Goal: Transaction & Acquisition: Purchase product/service

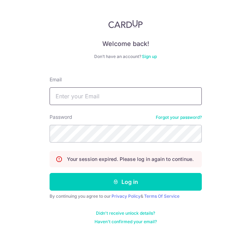
type input "[EMAIL_ADDRESS][DOMAIN_NAME]"
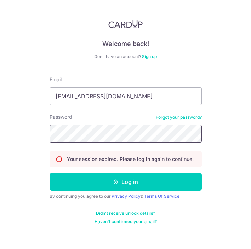
click at [125, 182] on button "Log in" at bounding box center [126, 182] width 152 height 18
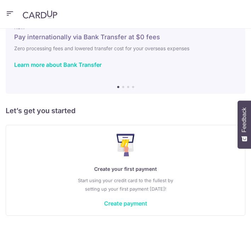
scroll to position [21, 0]
click at [120, 207] on link "Create payment" at bounding box center [125, 203] width 43 height 7
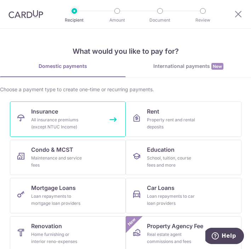
click at [65, 104] on link "Insurance All insurance premiums (except NTUC Income)" at bounding box center [68, 119] width 116 height 35
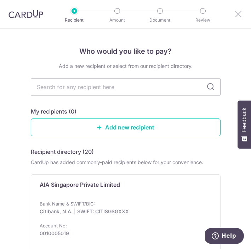
click at [237, 15] on icon at bounding box center [238, 14] width 8 height 9
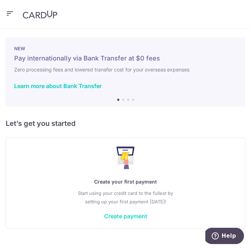
click at [120, 218] on link "Create payment" at bounding box center [125, 216] width 43 height 7
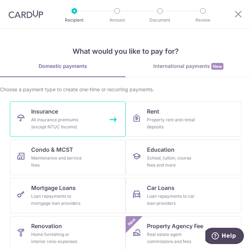
click at [51, 120] on div "All insurance premiums (except NTUC Income)" at bounding box center [56, 123] width 51 height 14
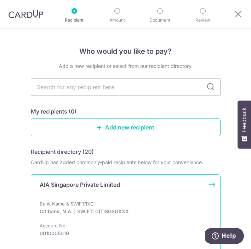
click at [93, 188] on p "AIA Singapore Private Limited" at bounding box center [80, 184] width 80 height 8
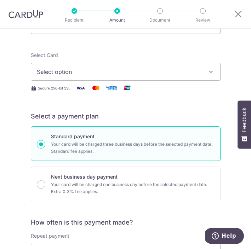
click at [104, 74] on span "Select option" at bounding box center [121, 72] width 168 height 8
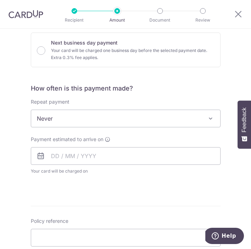
scroll to position [207, 0]
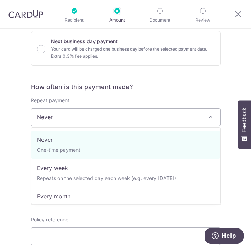
click at [77, 118] on span "Never" at bounding box center [125, 117] width 189 height 17
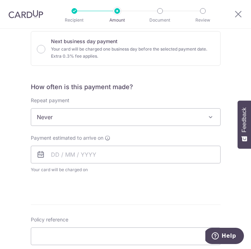
click at [19, 133] on div "Tell us more about your payment Enter payment amount SGD Select Card Select opt…" at bounding box center [125, 139] width 251 height 637
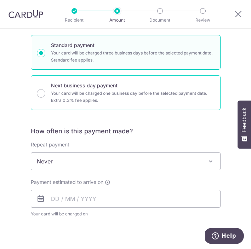
scroll to position [164, 0]
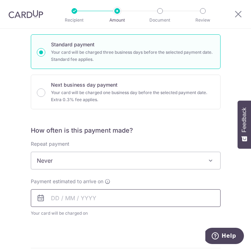
click at [93, 204] on input "text" at bounding box center [126, 198] width 190 height 18
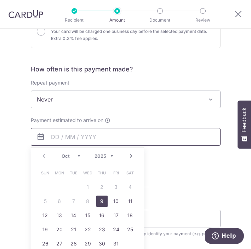
scroll to position [231, 0]
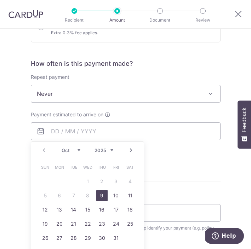
click at [99, 195] on link "9" at bounding box center [101, 195] width 11 height 11
type input "09/10/2025"
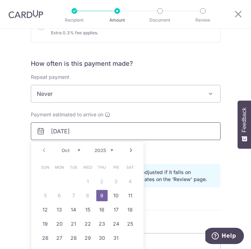
drag, startPoint x: 95, startPoint y: 136, endPoint x: -11, endPoint y: 134, distance: 106.5
click at [0, 134] on html "Recipient Amount Document Review Tell us more about your payment Enter payment …" at bounding box center [125, 124] width 251 height 249
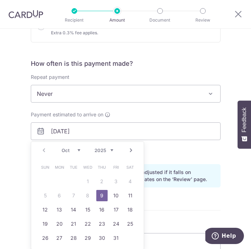
click at [193, 144] on span "Your card will be charged on 06/10/2025 for the first payment" at bounding box center [126, 146] width 190 height 7
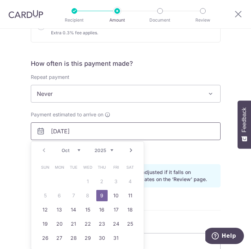
drag, startPoint x: 101, startPoint y: 127, endPoint x: 29, endPoint y: 136, distance: 72.3
click at [29, 135] on div "Payment estimated to arrive on 09/10/2025 Prev Next Oct Nov Dec 2025 2026 2027 …" at bounding box center [126, 130] width 198 height 39
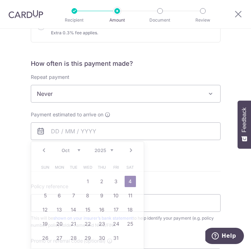
click at [17, 138] on div "Tell us more about your payment Enter payment amount SGD Select Card Select opt…" at bounding box center [125, 111] width 251 height 627
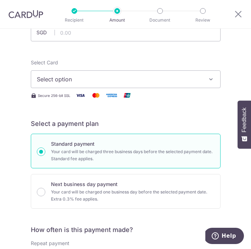
scroll to position [59, 0]
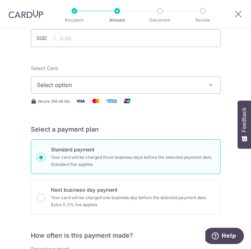
click at [172, 81] on span "Select option" at bounding box center [121, 85] width 168 height 8
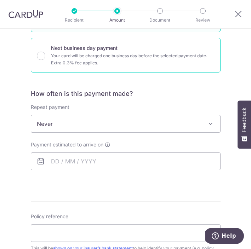
scroll to position [208, 0]
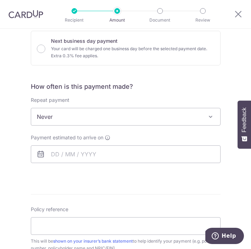
click at [149, 117] on span "Never" at bounding box center [125, 116] width 189 height 17
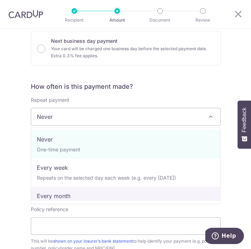
select select "3"
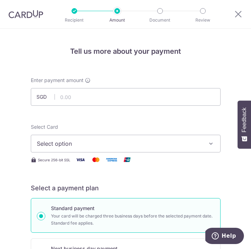
scroll to position [0, 0]
click at [234, 17] on icon at bounding box center [238, 14] width 8 height 9
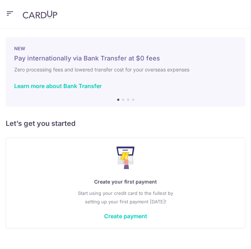
click at [11, 11] on icon "button" at bounding box center [10, 13] width 8 height 9
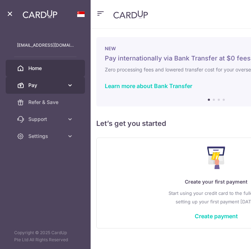
click at [70, 87] on icon at bounding box center [70, 85] width 7 height 7
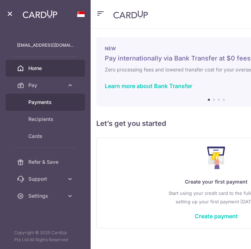
click at [53, 104] on span "Payments" at bounding box center [50, 102] width 45 height 7
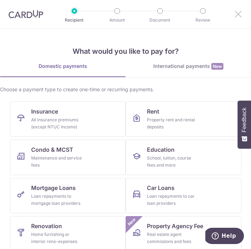
click at [238, 15] on icon at bounding box center [238, 14] width 8 height 9
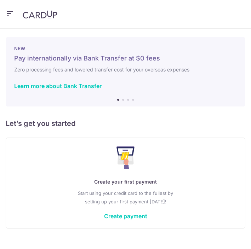
click at [8, 11] on icon "button" at bounding box center [10, 13] width 8 height 9
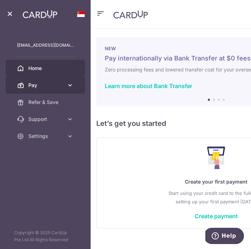
click at [76, 90] on link "Pay" at bounding box center [45, 85] width 79 height 17
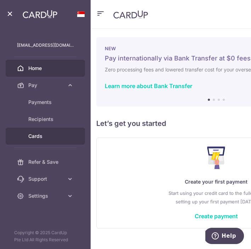
click at [45, 138] on span "Cards" at bounding box center [50, 136] width 45 height 7
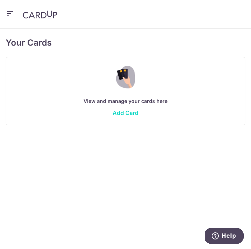
click at [136, 112] on link "Add Card" at bounding box center [126, 112] width 26 height 7
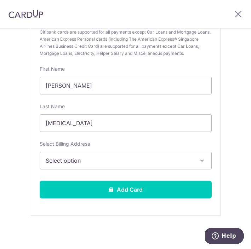
scroll to position [105, 0]
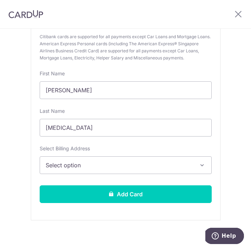
click at [110, 169] on span "Select option" at bounding box center [121, 165] width 150 height 8
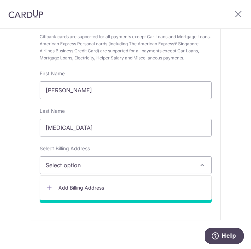
click at [97, 189] on span "Add Billing Address" at bounding box center [131, 187] width 147 height 7
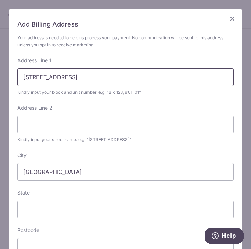
click at [75, 77] on input "[STREET_ADDRESS]" at bounding box center [125, 77] width 216 height 18
click at [24, 78] on input "91, #12-15" at bounding box center [125, 77] width 216 height 18
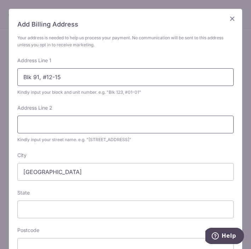
type input "Blk 91, #12-15"
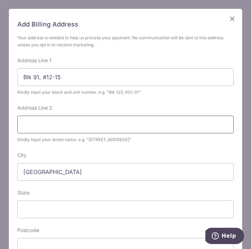
click at [38, 128] on input "Address Line 2" at bounding box center [125, 125] width 216 height 18
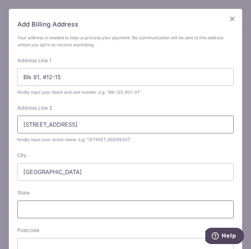
type input "[STREET_ADDRESS]"
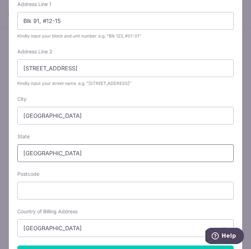
scroll to position [59, 0]
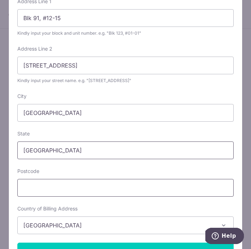
type input "[GEOGRAPHIC_DATA]"
type input "769135"
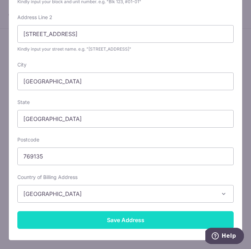
scroll to position [91, 0]
click at [79, 213] on input "Save Address" at bounding box center [125, 220] width 216 height 18
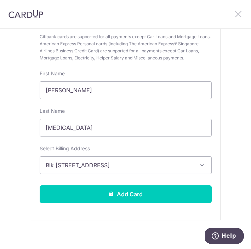
click at [239, 13] on icon at bounding box center [238, 14] width 8 height 9
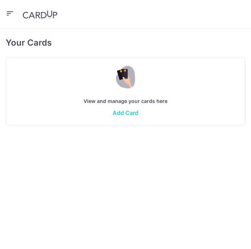
click at [120, 116] on link "Add Card" at bounding box center [126, 112] width 26 height 7
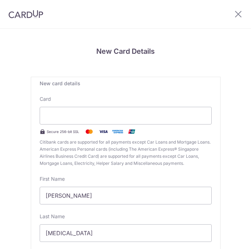
scroll to position [110, 0]
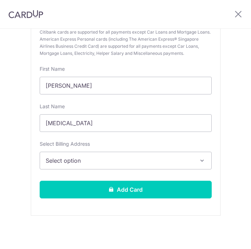
click at [112, 157] on span "Select option" at bounding box center [121, 160] width 150 height 8
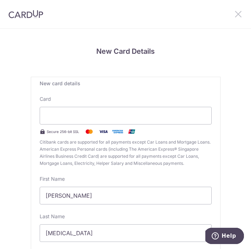
scroll to position [0, 0]
click at [236, 14] on icon at bounding box center [238, 14] width 8 height 9
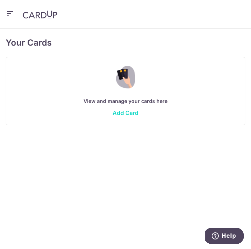
click at [130, 112] on link "Add Card" at bounding box center [126, 112] width 26 height 7
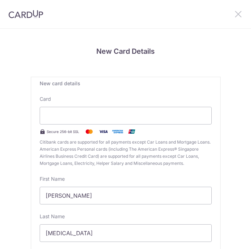
click at [237, 15] on icon at bounding box center [238, 14] width 8 height 9
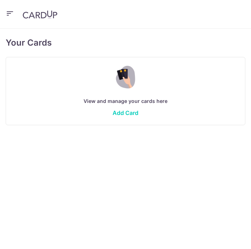
click at [10, 12] on icon "button" at bounding box center [10, 13] width 8 height 9
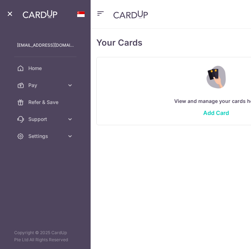
click at [10, 15] on div at bounding box center [45, 14] width 79 height 28
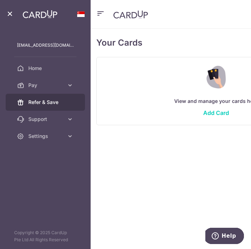
click at [63, 104] on span "Refer & Save" at bounding box center [50, 102] width 45 height 7
